Goal: Information Seeking & Learning: Find specific fact

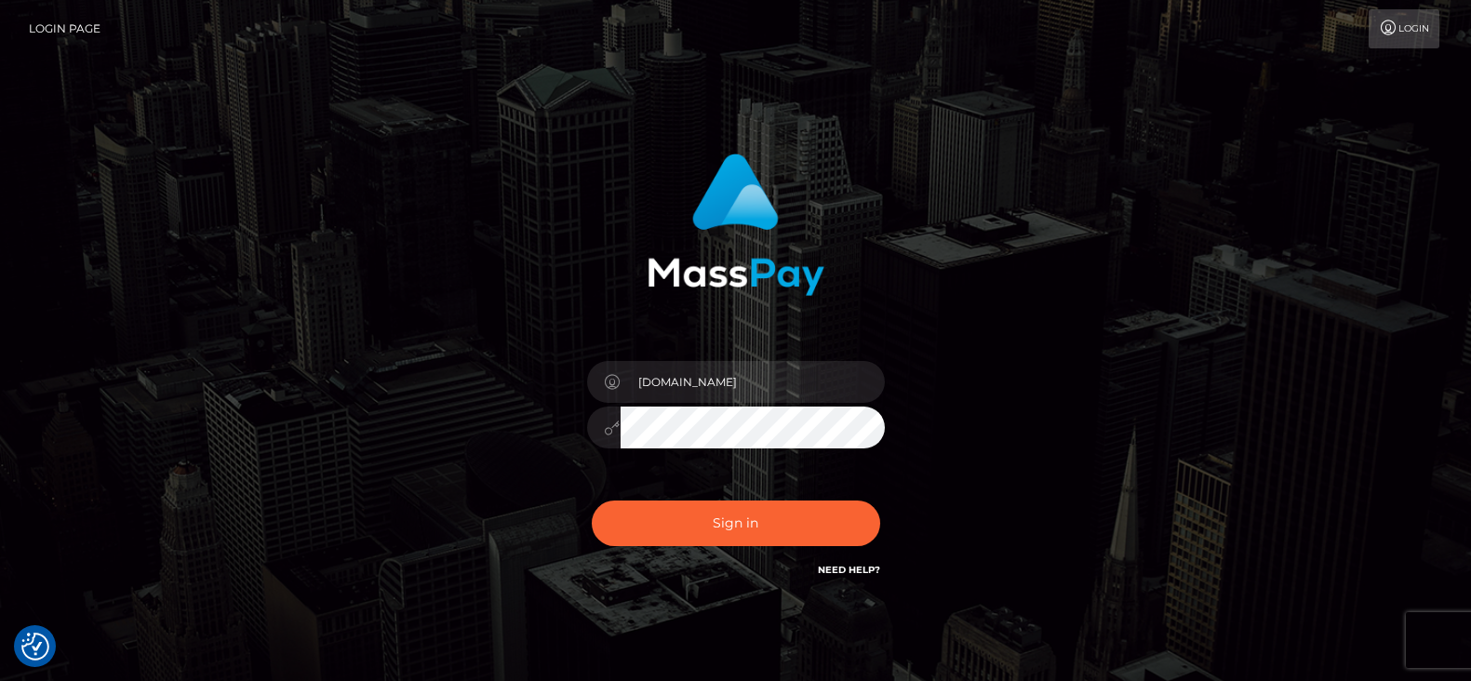
click at [759, 507] on button "Sign in" at bounding box center [736, 524] width 289 height 46
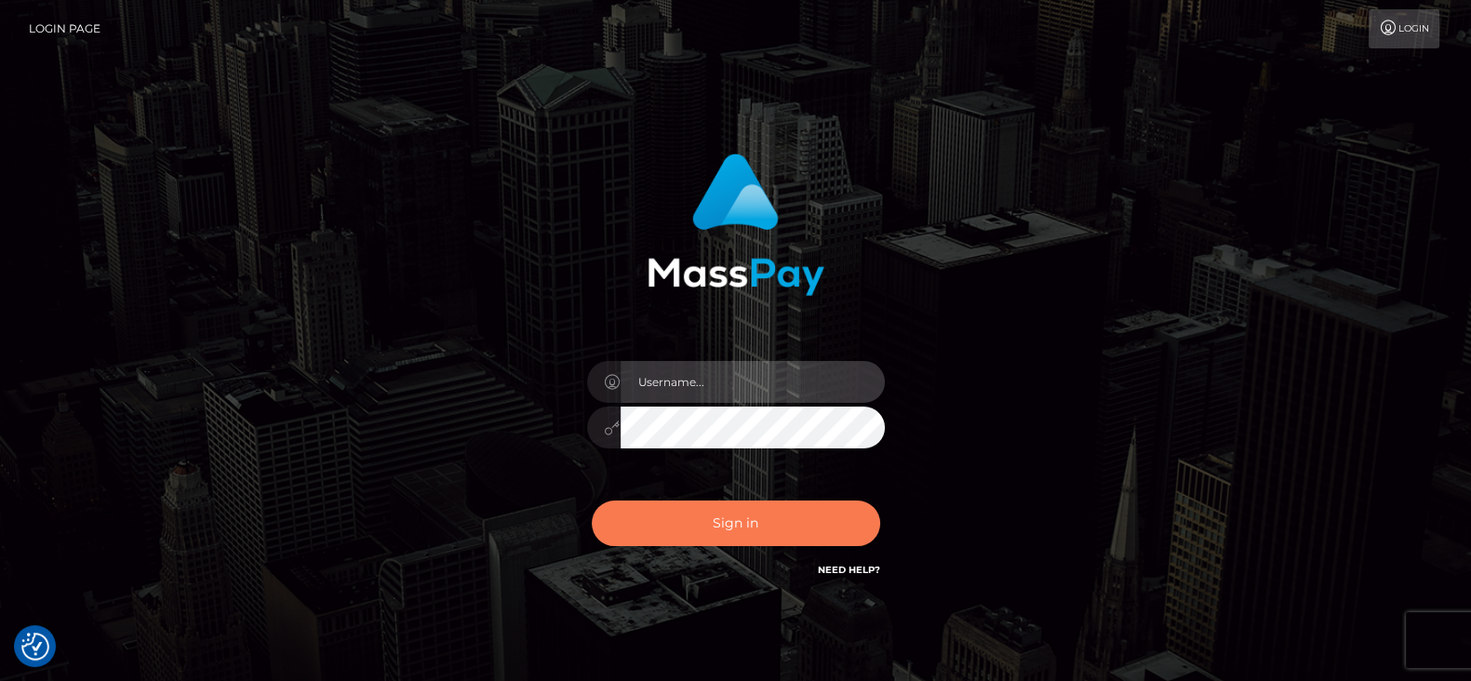
type input "[DOMAIN_NAME]"
click at [726, 522] on button "Sign in" at bounding box center [736, 524] width 289 height 46
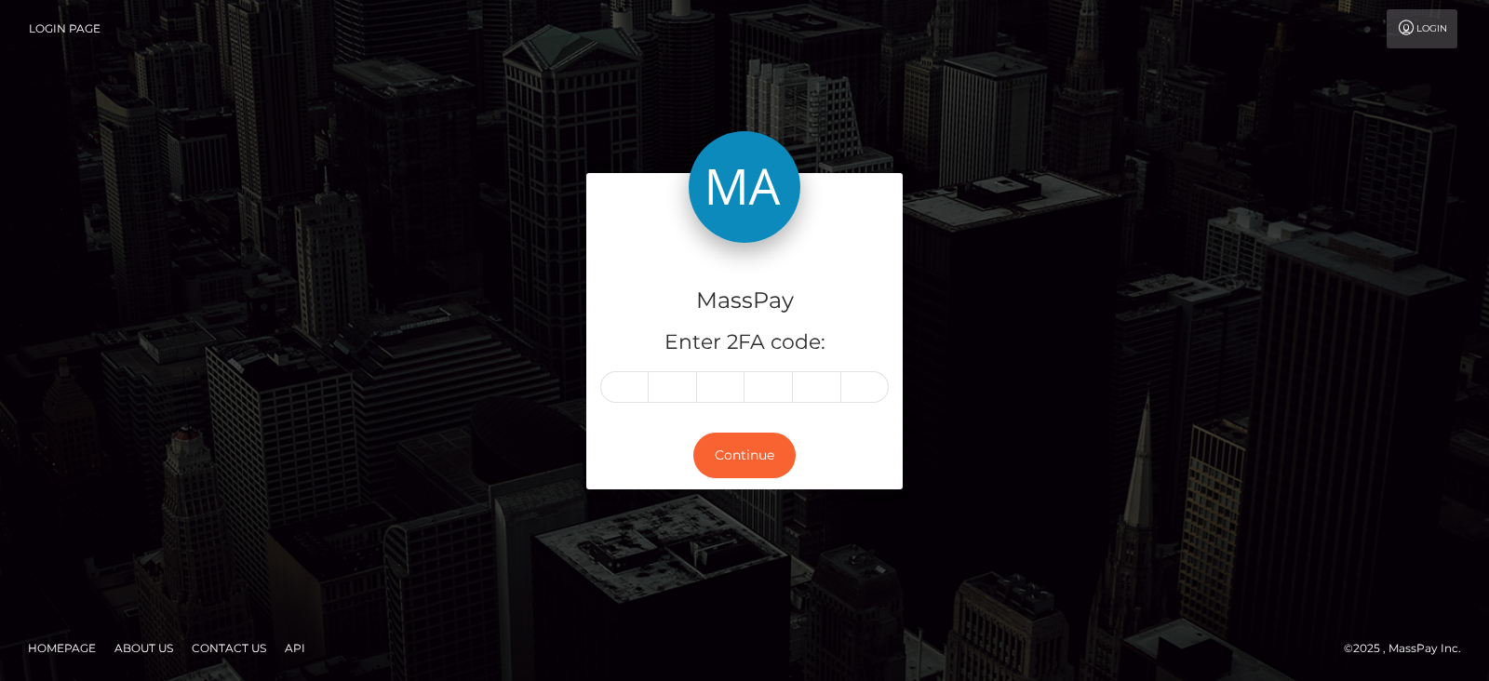
click at [206, 337] on div "MassPay Enter 2FA code: Continue" at bounding box center [744, 340] width 1489 height 613
click at [637, 388] on input "text" at bounding box center [624, 387] width 48 height 32
type input "1"
type input "9"
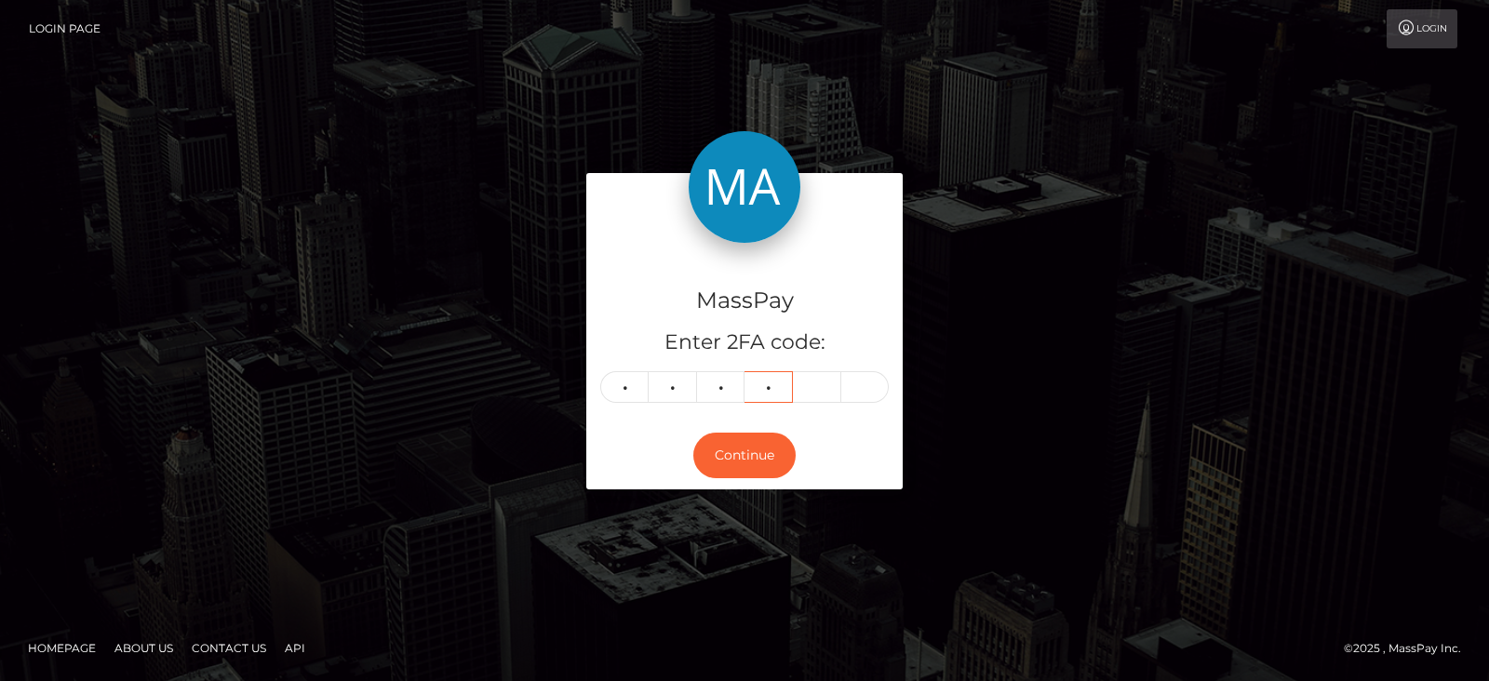
type input "9"
type input "7"
type input "6"
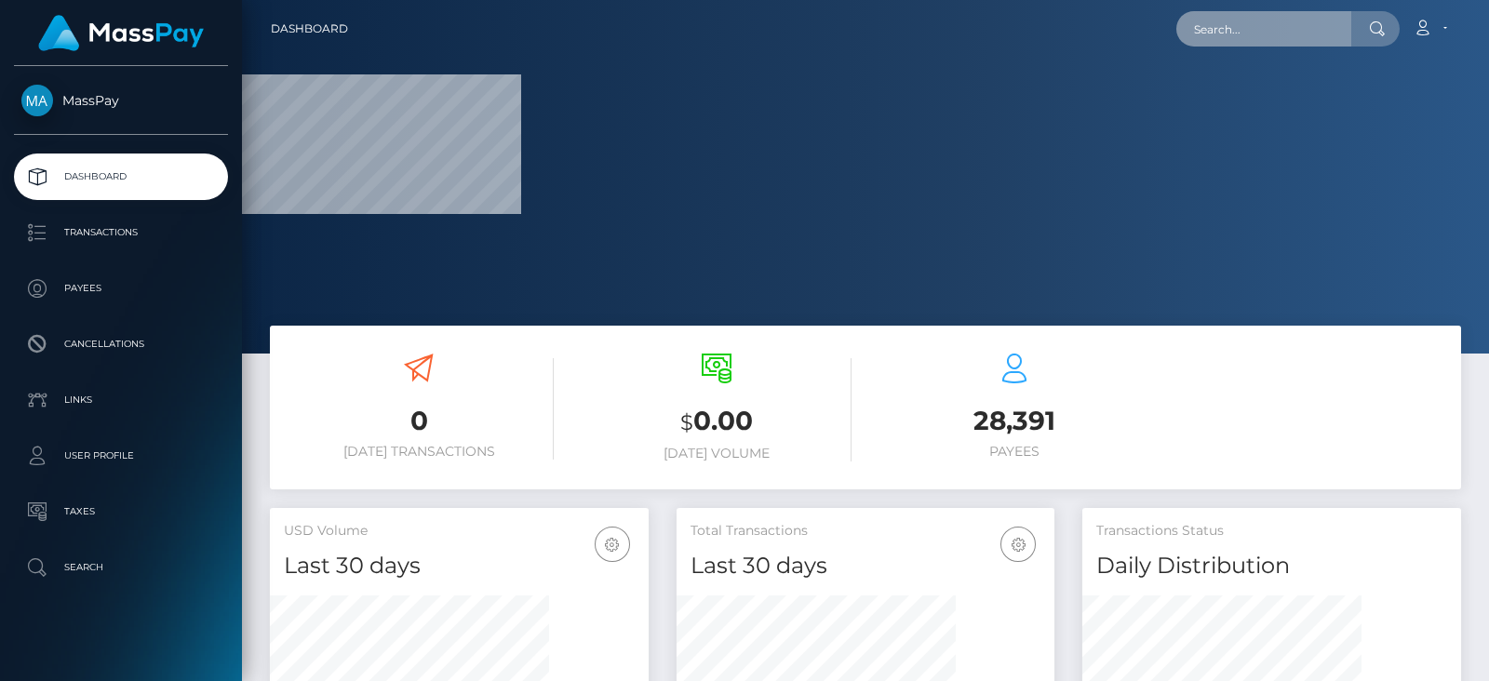
click at [1289, 24] on input "text" at bounding box center [1263, 28] width 175 height 35
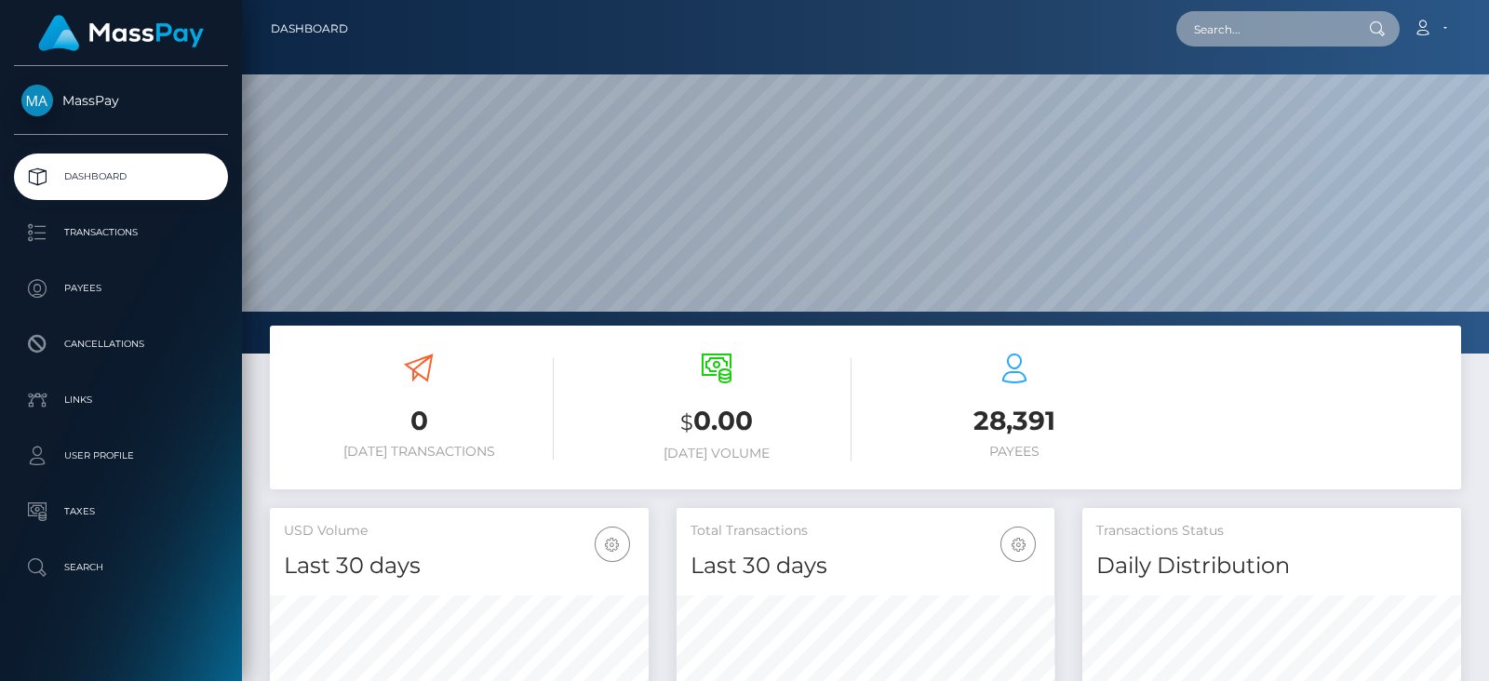
paste input "nguyenhoa6623@gmail.com"
type input "nguyenhoa6623@gmail.com"
click at [1274, 37] on input "nguyenhoa6623@gmail.com" at bounding box center [1263, 28] width 175 height 35
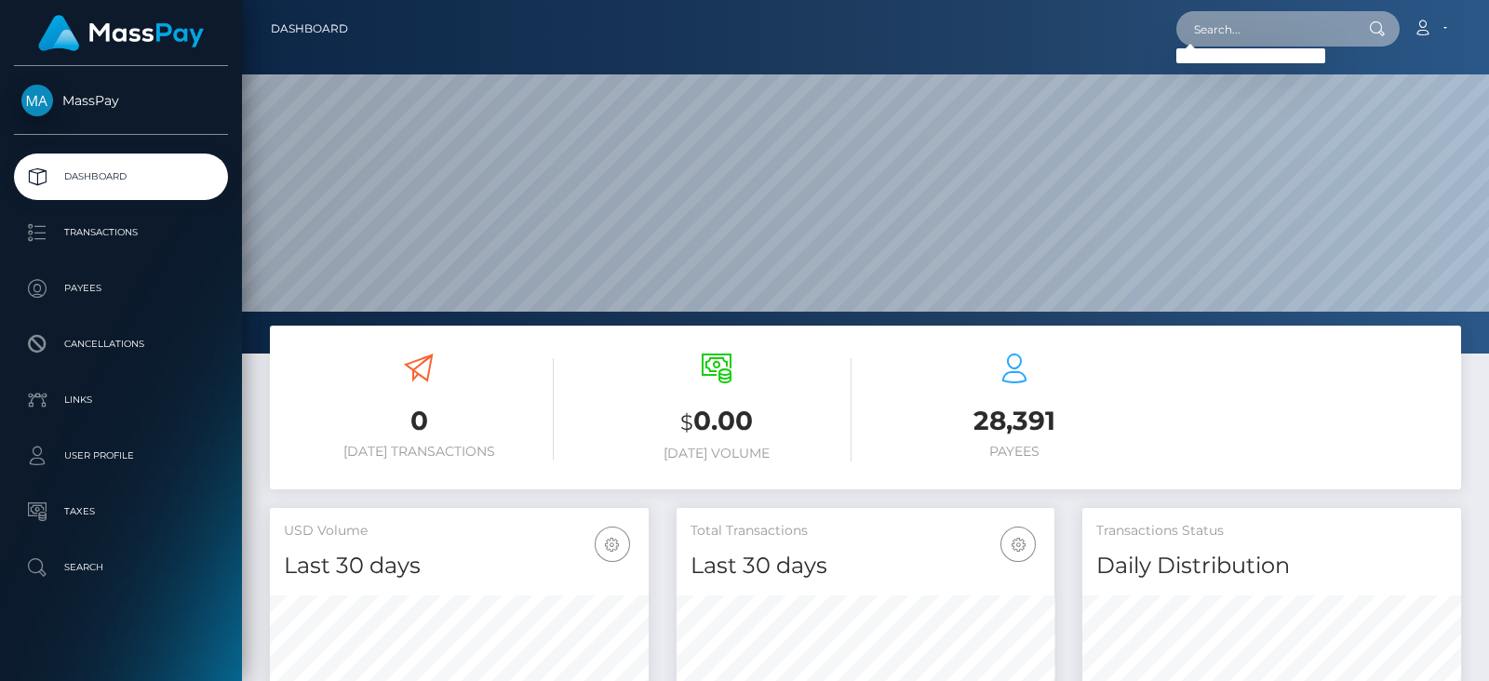
paste input "destinylafazia7@gmail.com"
type input "destinylafazia7@gmail.com"
click at [1272, 36] on input "destinylafazia7@gmail.com" at bounding box center [1263, 28] width 175 height 35
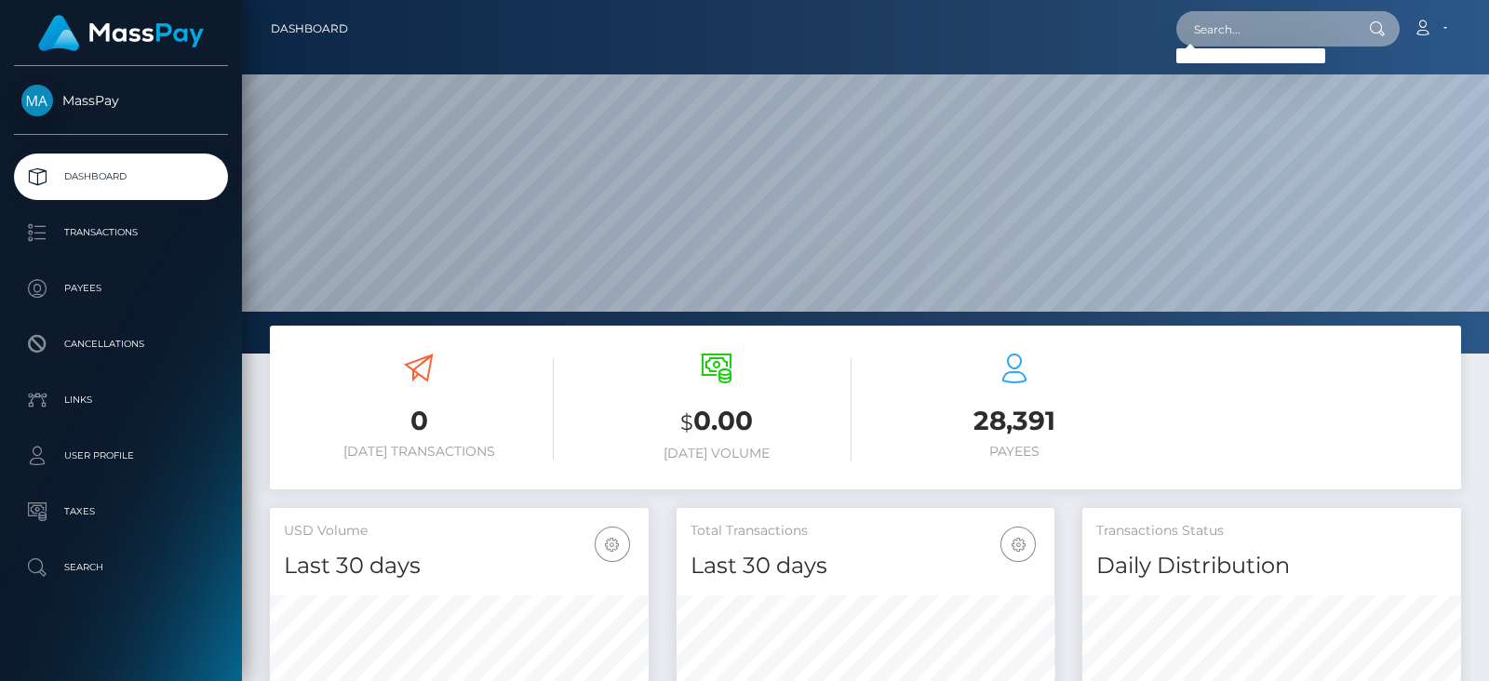
paste input "yuji.aoook@gmail.com"
type input "yuji.aoook@gmail.com"
